Goal: Information Seeking & Learning: Learn about a topic

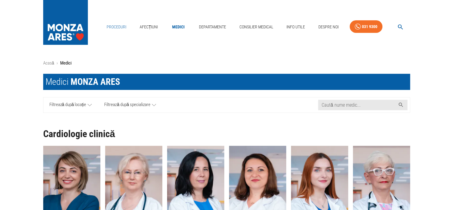
click at [118, 30] on link "Proceduri" at bounding box center [116, 27] width 24 height 12
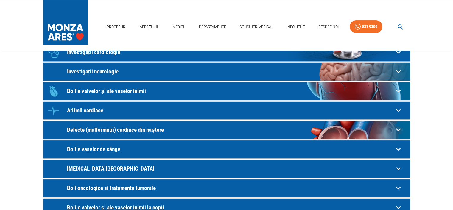
scroll to position [32, 0]
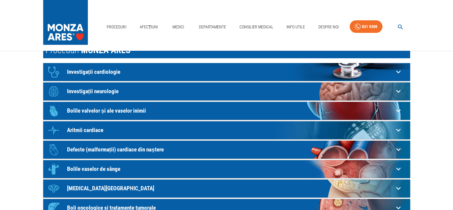
click at [117, 69] on p "Investigații cardiologie" at bounding box center [230, 72] width 327 height 6
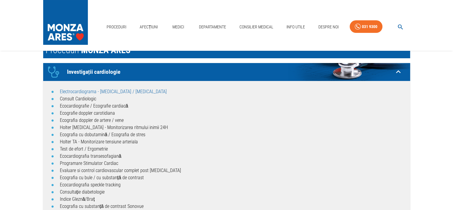
click at [107, 90] on link "Electrocardiograma - ECG / EKG" at bounding box center [113, 92] width 107 height 6
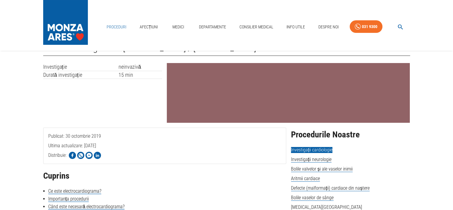
click at [118, 28] on link "Proceduri" at bounding box center [116, 27] width 24 height 12
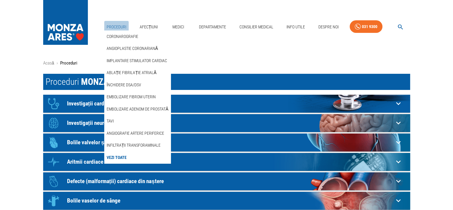
click at [117, 27] on link "Proceduri" at bounding box center [116, 27] width 24 height 12
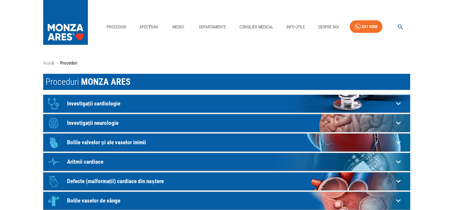
click at [76, 101] on p "Investigații cardiologie" at bounding box center [230, 103] width 327 height 6
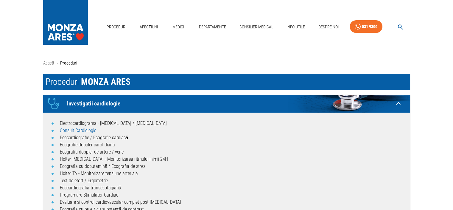
click at [76, 131] on link "Consult Cardiologic" at bounding box center [78, 130] width 36 height 6
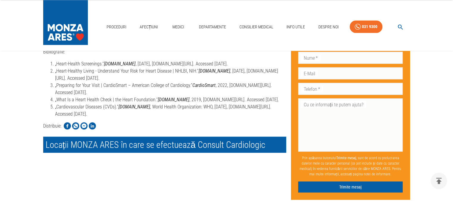
scroll to position [1254, 0]
